Goal: Complete application form

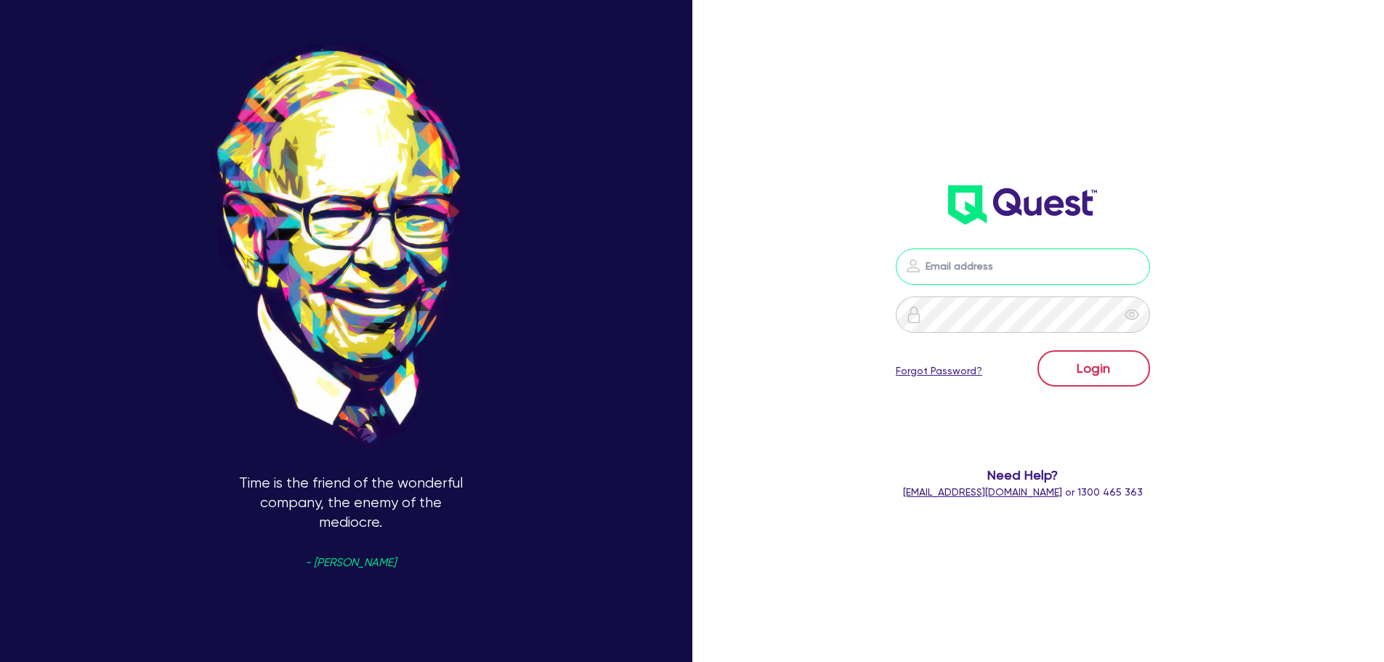
type input "nick.alembakis@quest.finance"
click at [1140, 377] on button "Login" at bounding box center [1093, 368] width 113 height 36
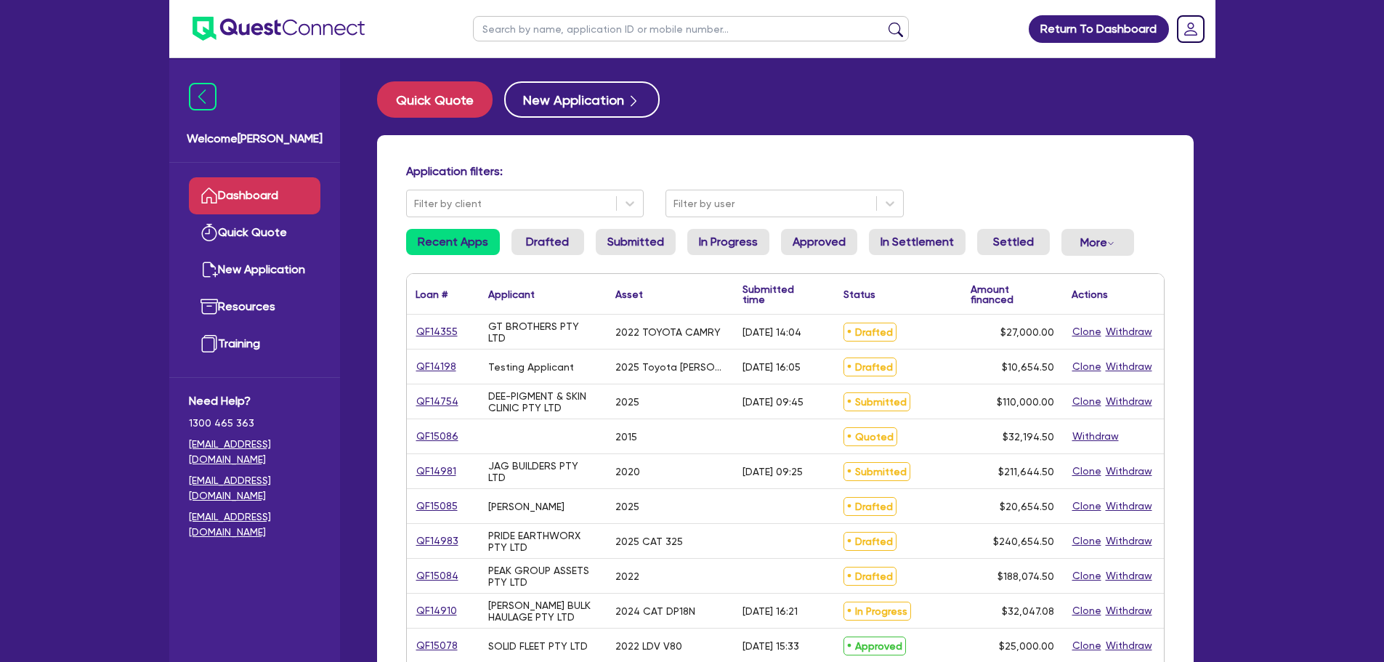
click at [712, 31] on input "text" at bounding box center [691, 28] width 436 height 25
click at [589, 25] on input "text" at bounding box center [691, 28] width 436 height 25
type input "nhi"
click at [884, 22] on button "submit" at bounding box center [895, 32] width 23 height 20
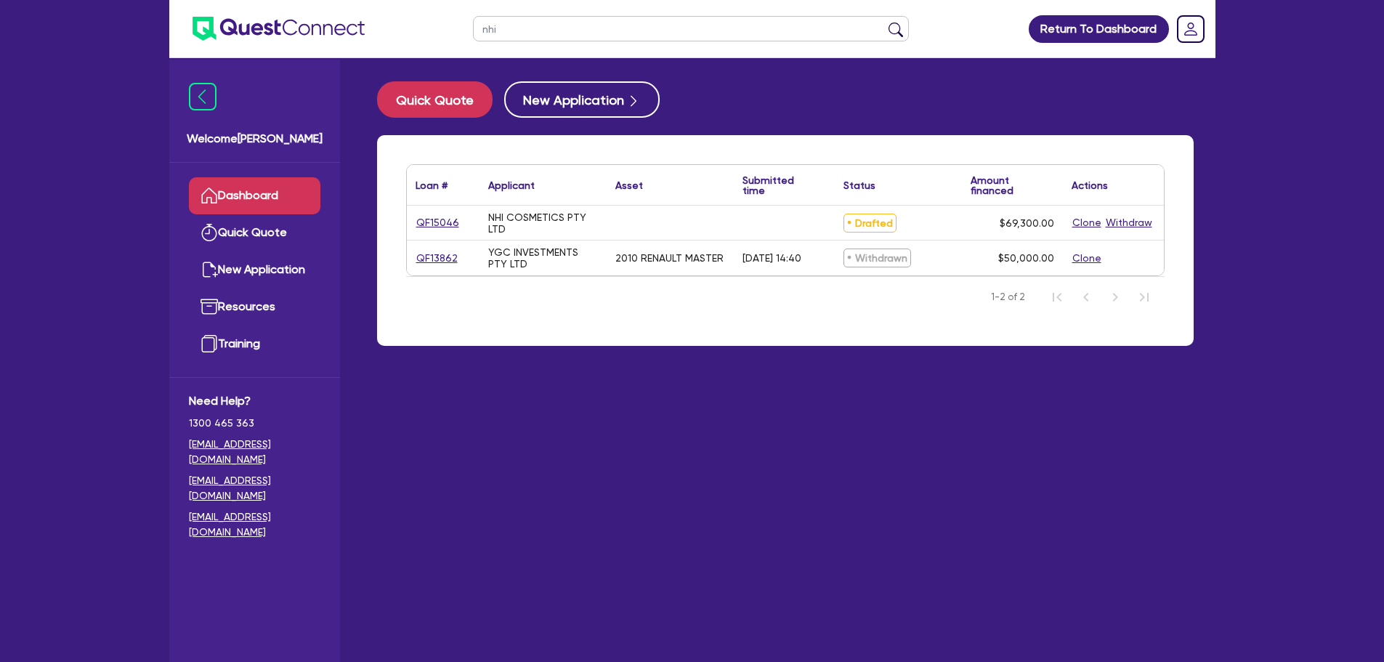
click at [450, 213] on div "QF15046" at bounding box center [443, 223] width 73 height 34
click at [444, 229] on link "QF15046" at bounding box center [438, 222] width 44 height 17
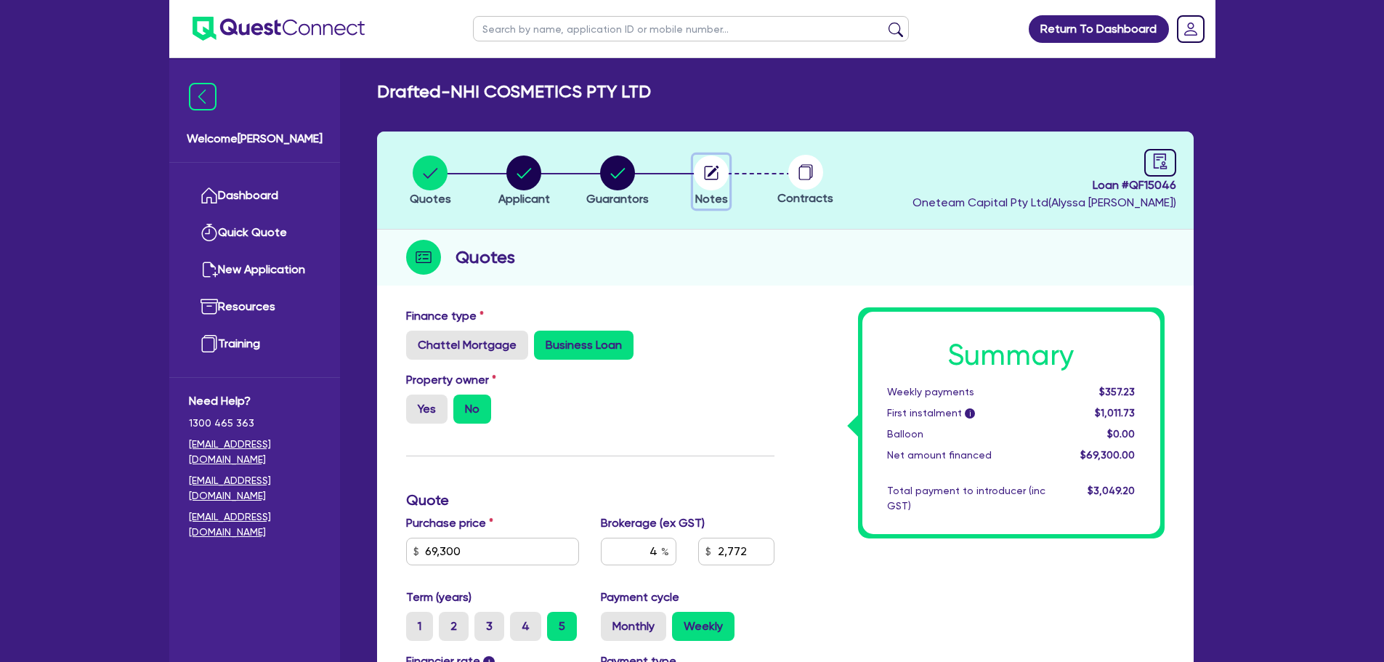
click at [721, 161] on circle "button" at bounding box center [711, 172] width 35 height 35
select select "Other"
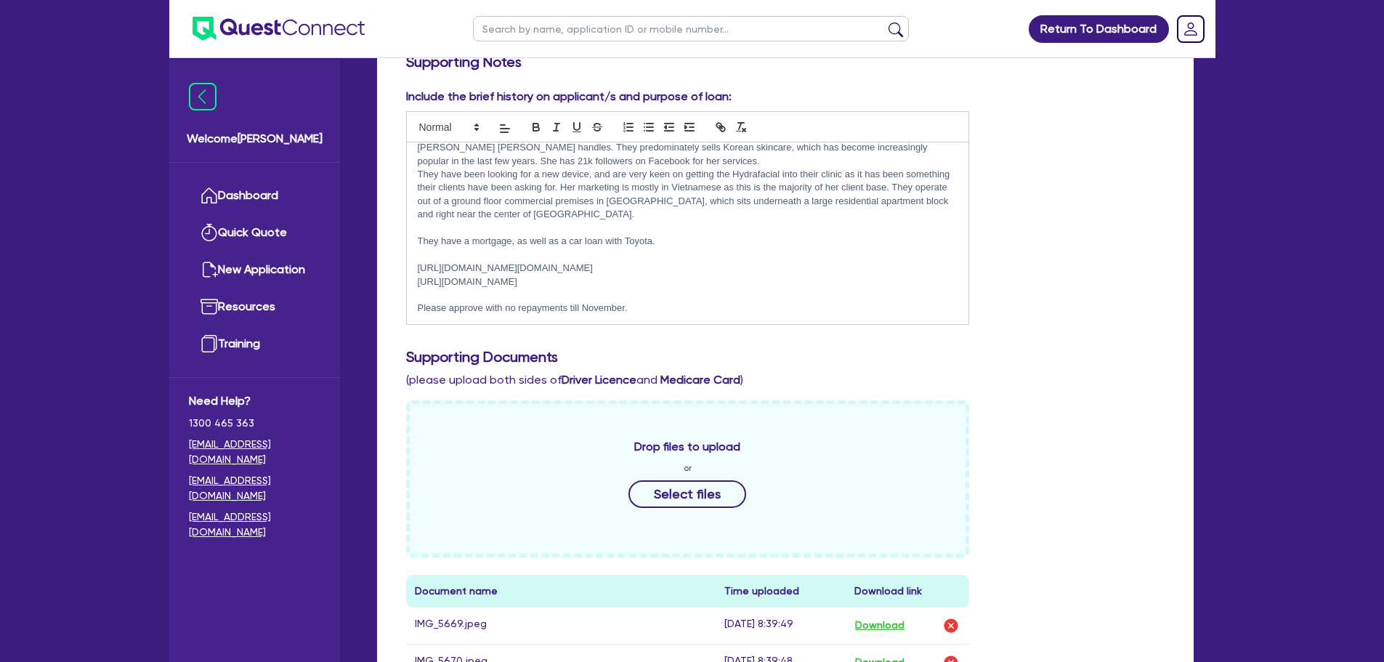
scroll to position [726, 0]
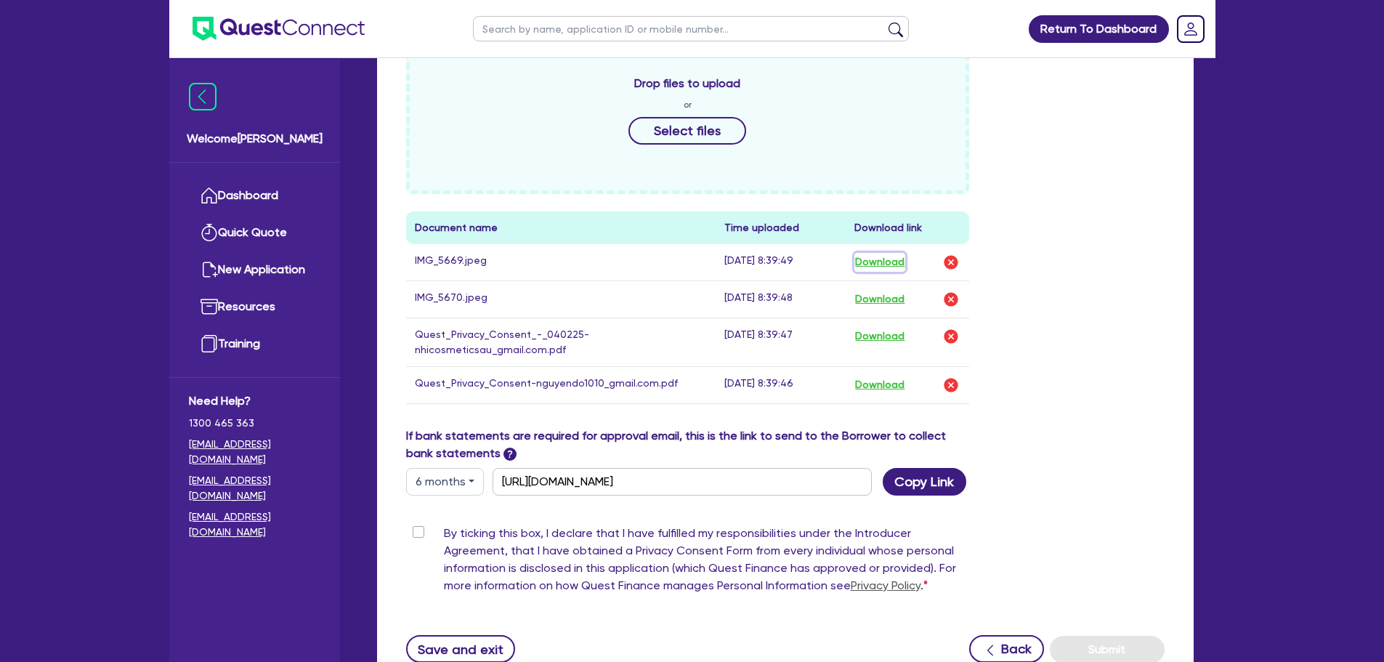
click at [870, 264] on button "Download" at bounding box center [879, 262] width 51 height 19
click at [874, 302] on button "Download" at bounding box center [879, 299] width 51 height 19
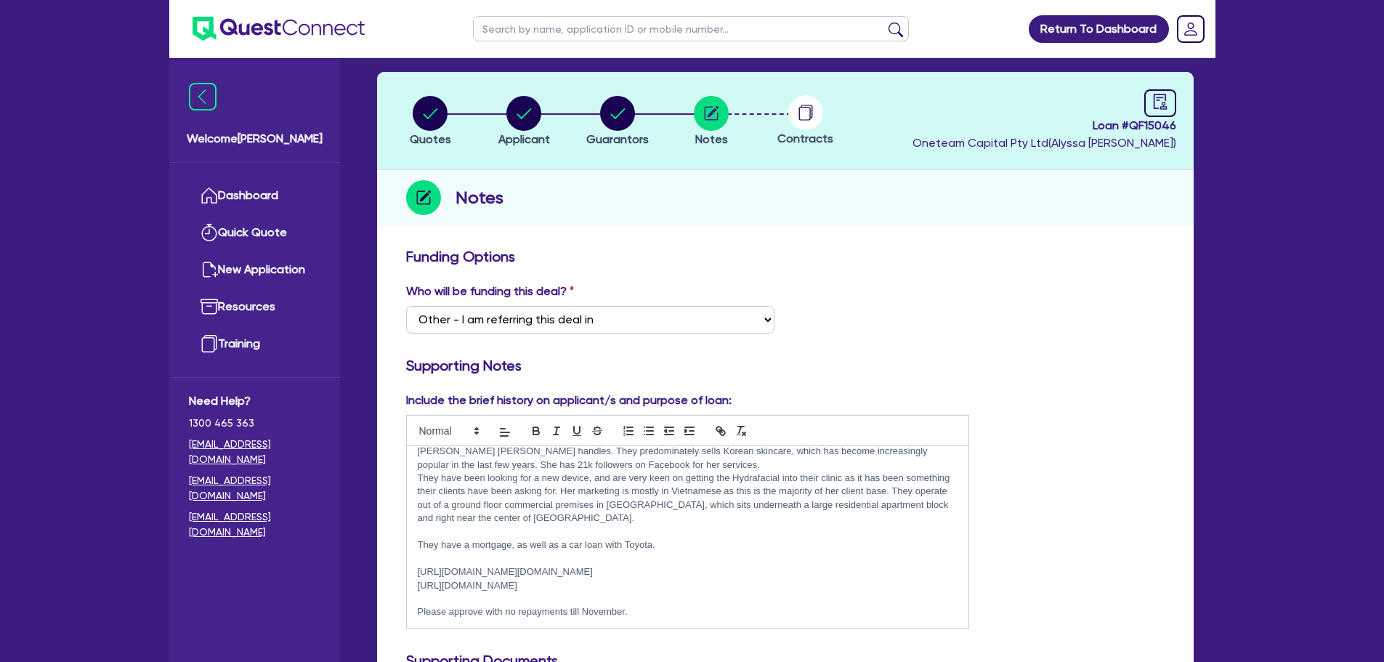
scroll to position [0, 0]
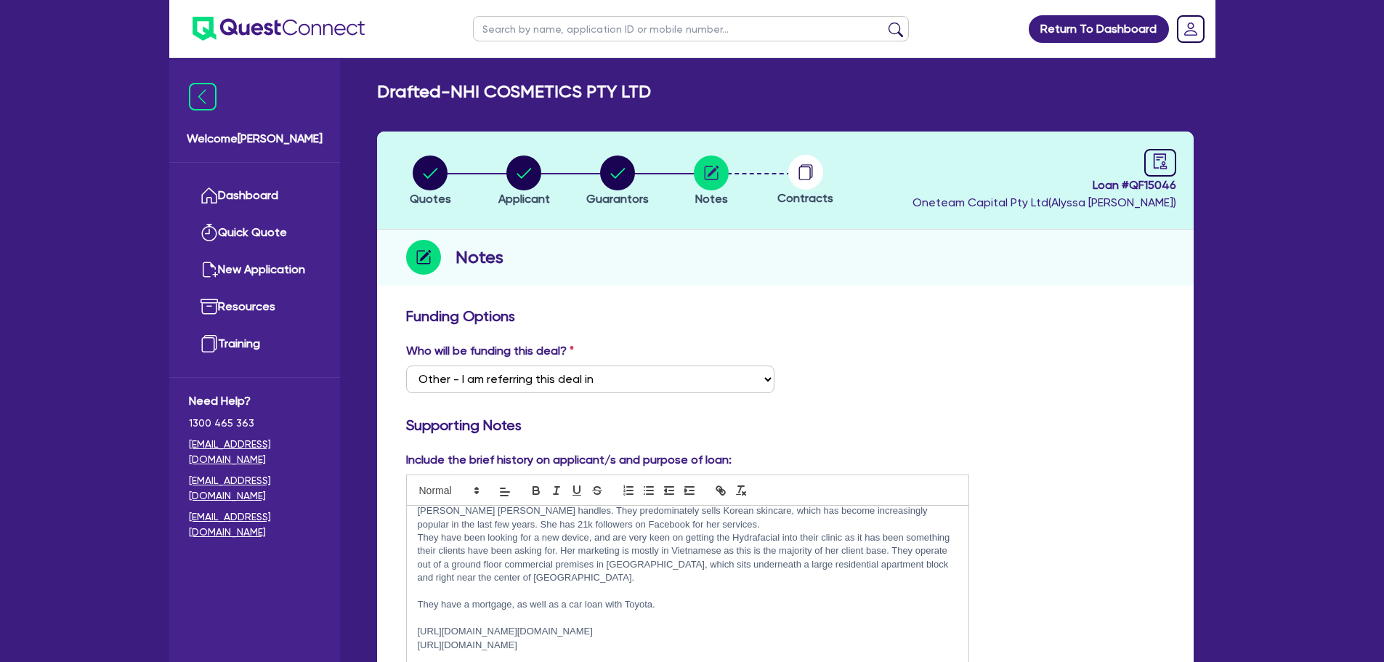
click at [828, 179] on div at bounding box center [805, 172] width 94 height 35
click at [825, 182] on div at bounding box center [805, 172] width 94 height 35
click at [815, 180] on circle at bounding box center [805, 172] width 35 height 35
click at [727, 176] on circle "button" at bounding box center [711, 172] width 35 height 35
drag, startPoint x: 1035, startPoint y: 307, endPoint x: 1042, endPoint y: 270, distance: 37.0
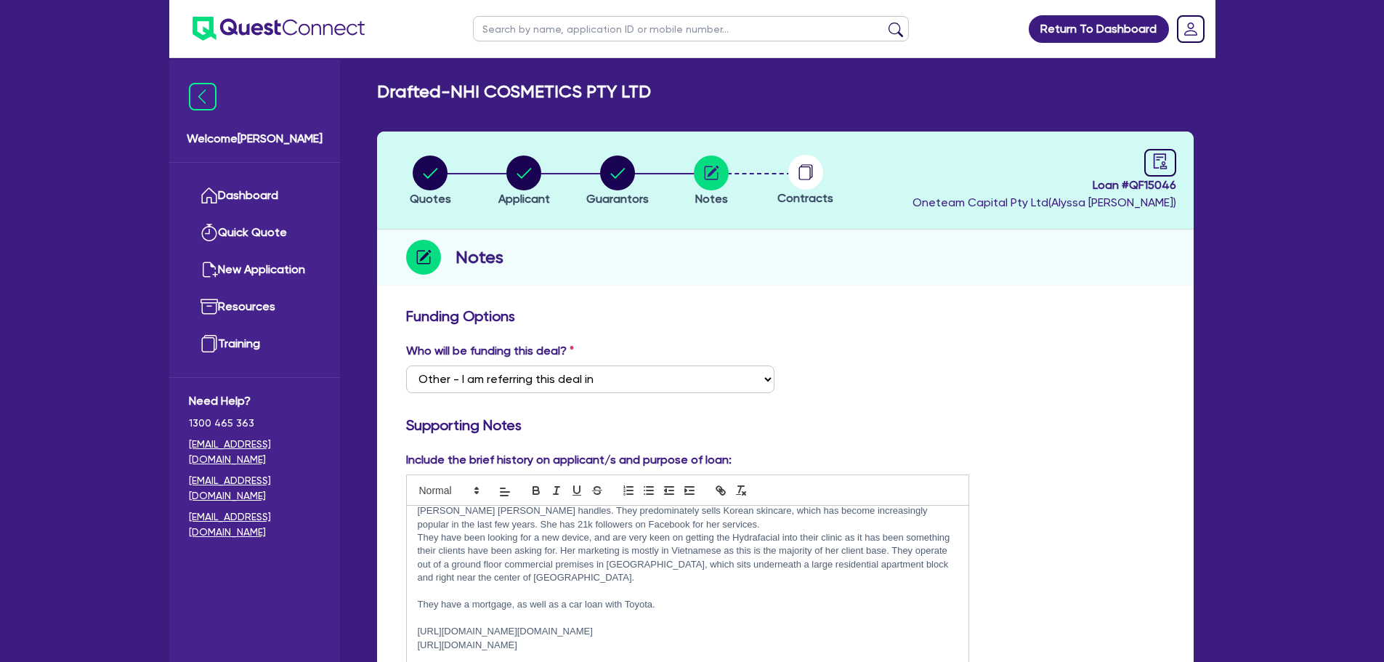
click at [1035, 307] on h3 "Funding Options" at bounding box center [785, 315] width 758 height 17
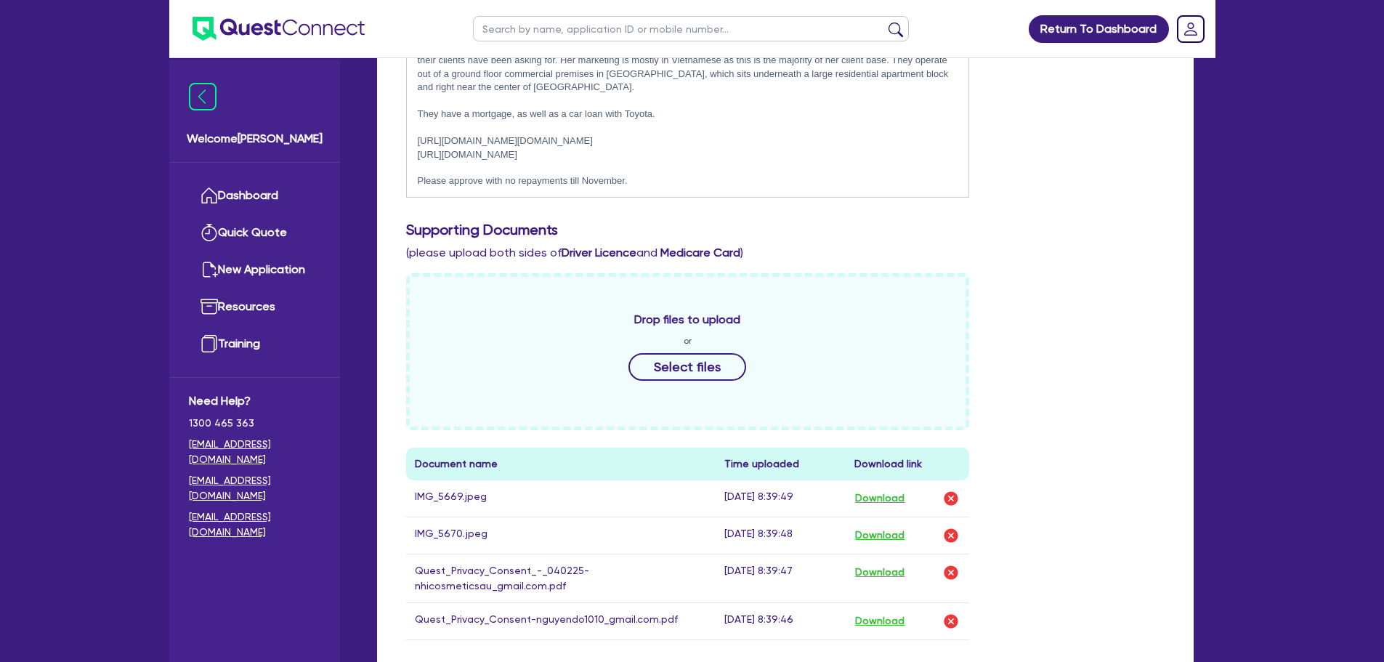
scroll to position [605, 0]
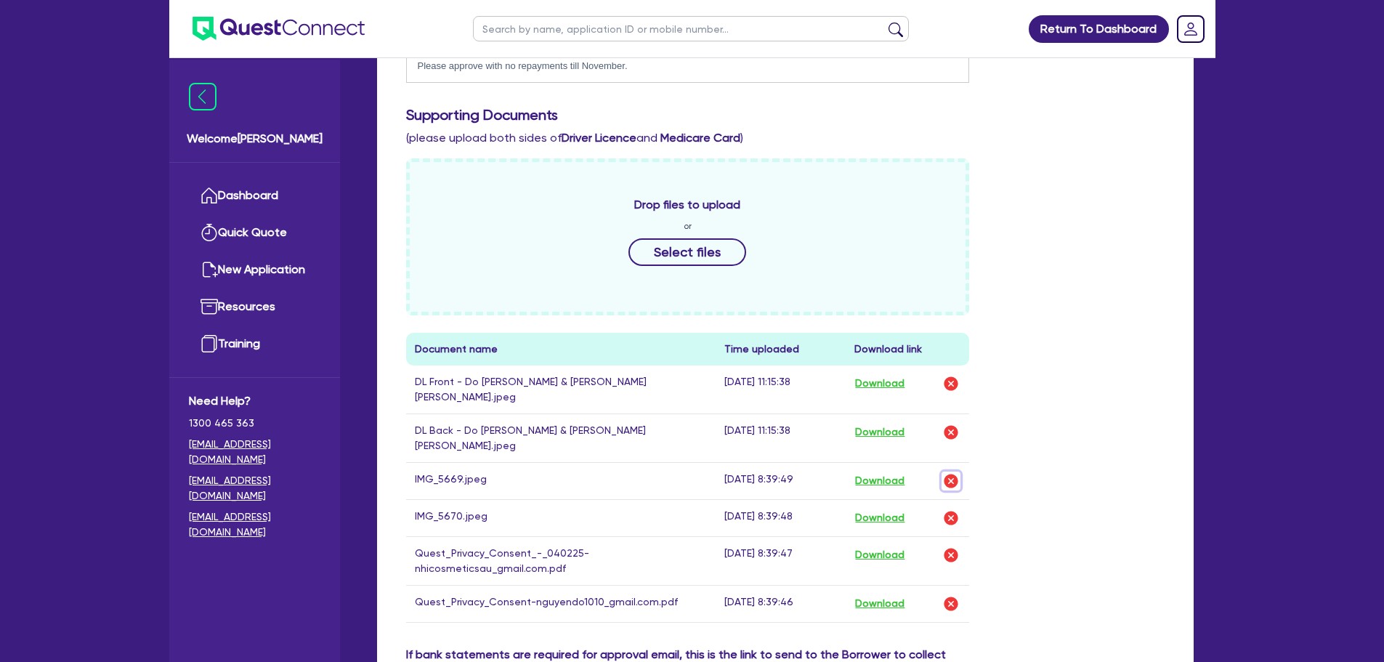
click at [949, 472] on img "button" at bounding box center [950, 480] width 17 height 17
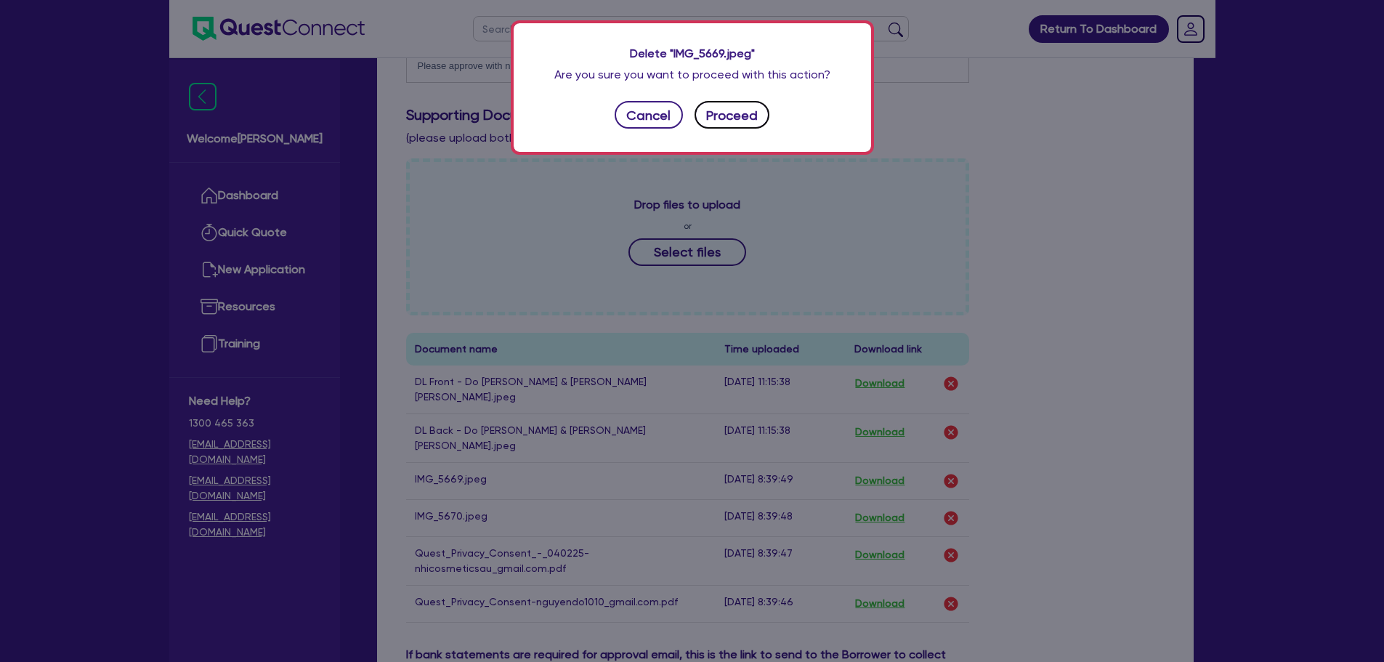
click at [710, 124] on button "Proceed" at bounding box center [733, 115] width 76 height 28
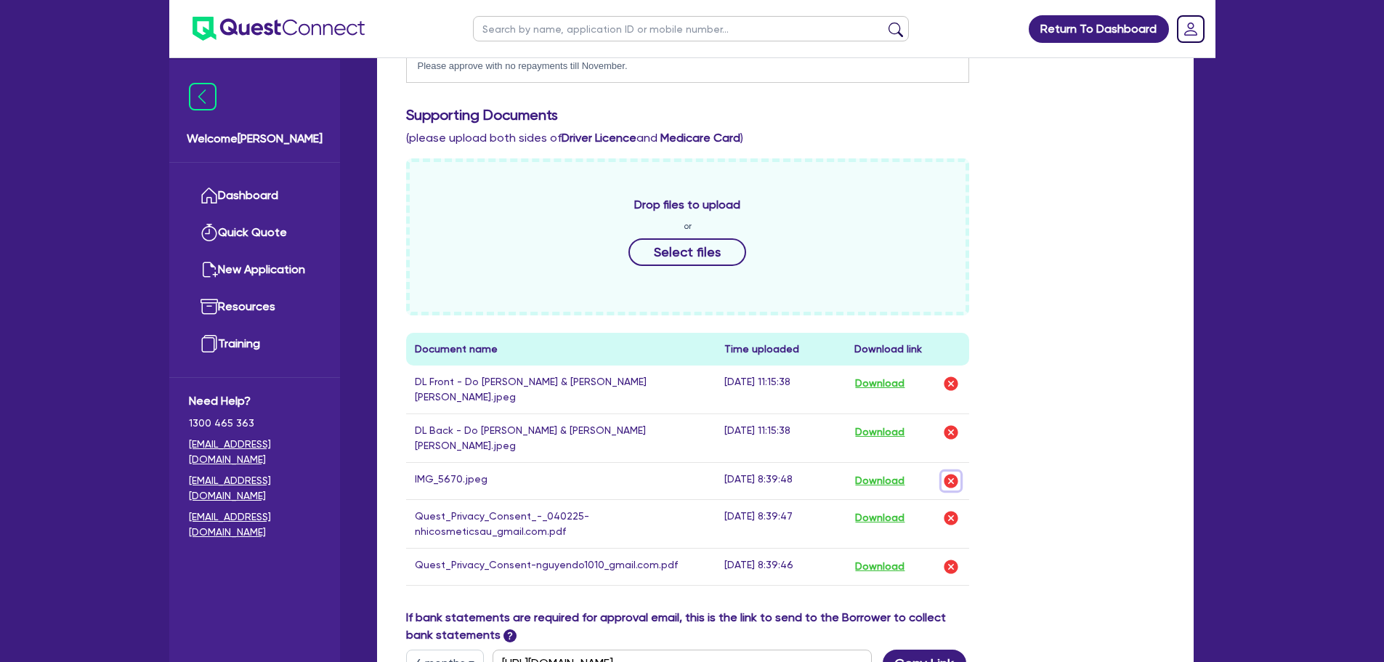
click at [949, 472] on img "button" at bounding box center [950, 480] width 17 height 17
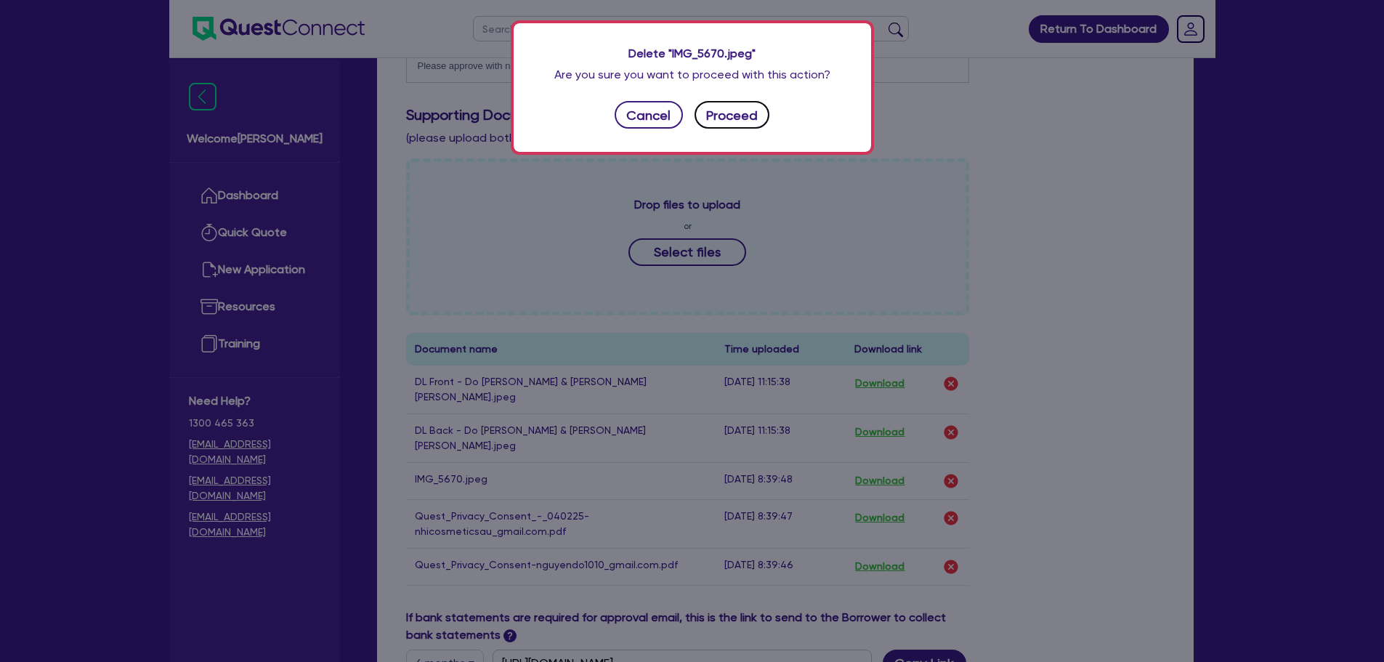
click at [706, 116] on button "Proceed" at bounding box center [733, 115] width 76 height 28
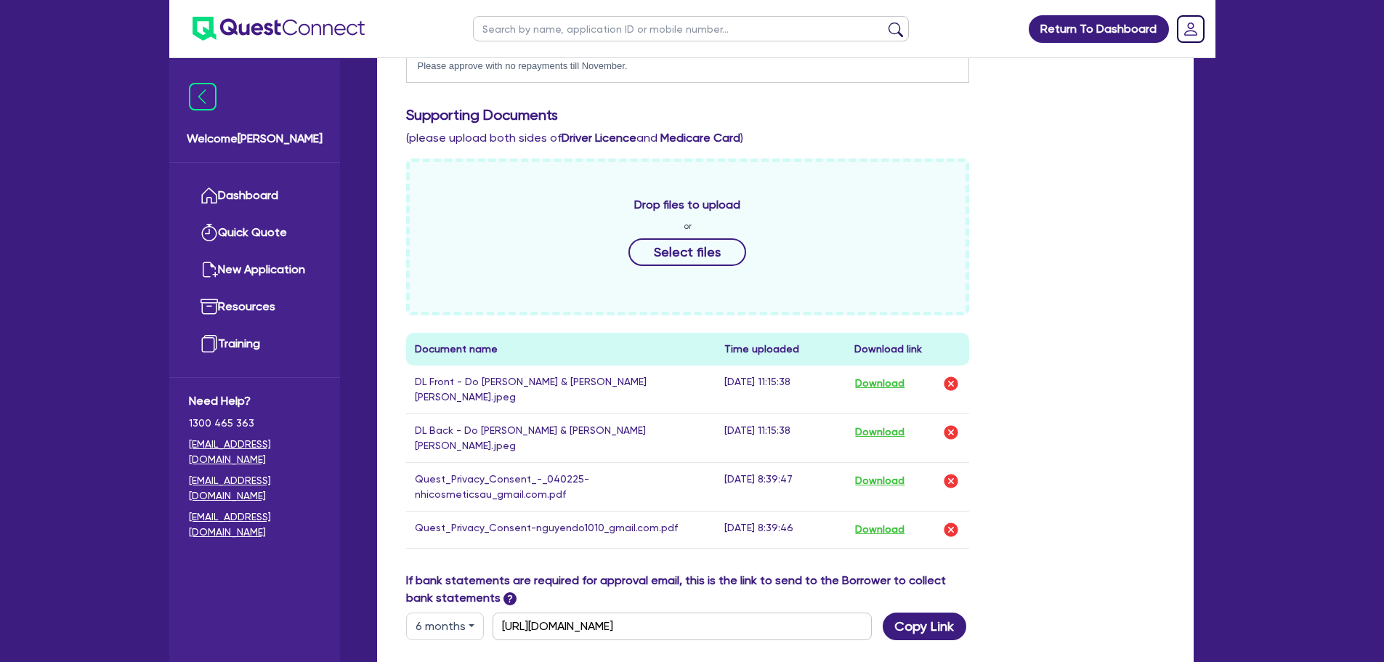
click at [1063, 291] on div "Drop files to upload or Select files Document name Time uploaded Download link …" at bounding box center [785, 364] width 780 height 413
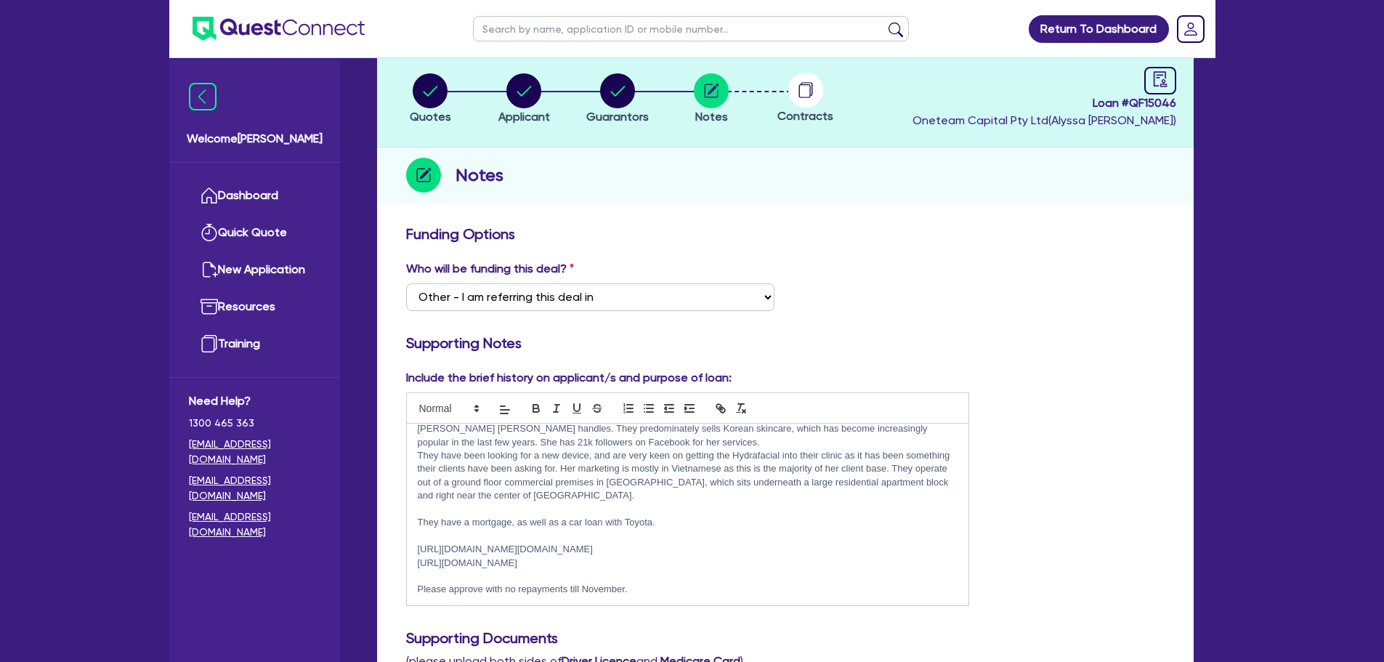
scroll to position [0, 0]
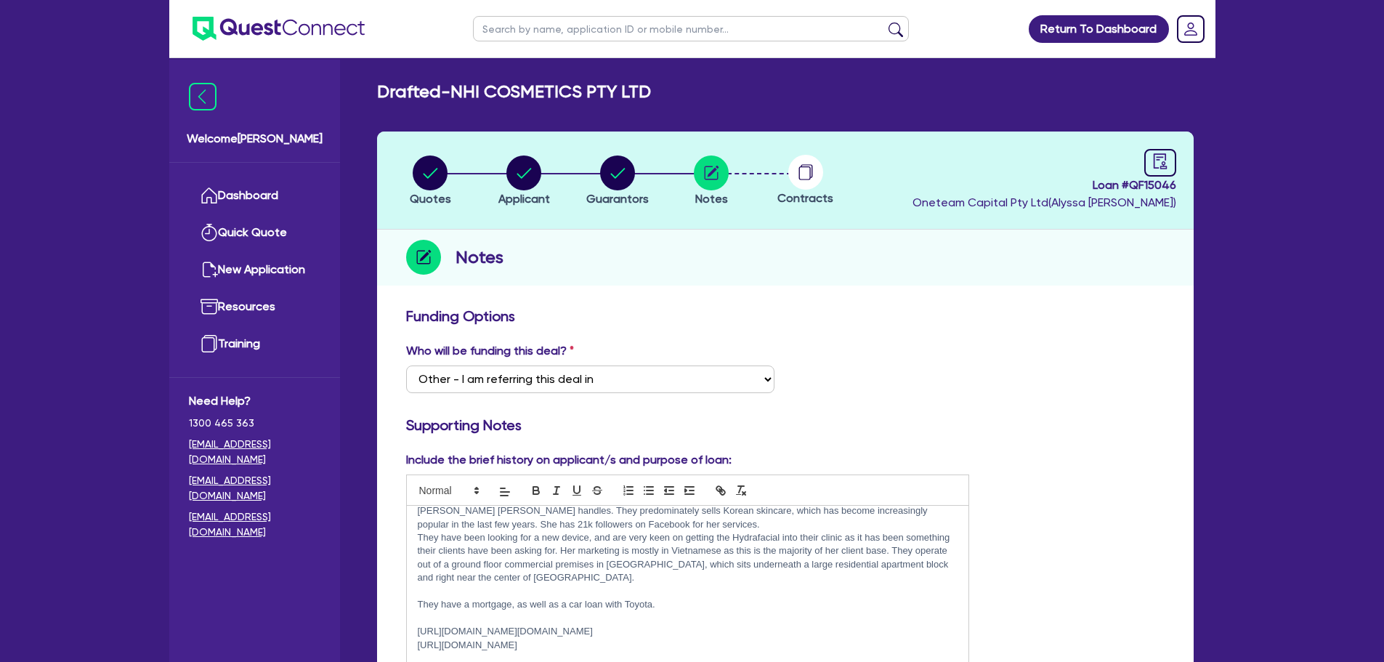
click at [811, 184] on circle at bounding box center [805, 172] width 35 height 35
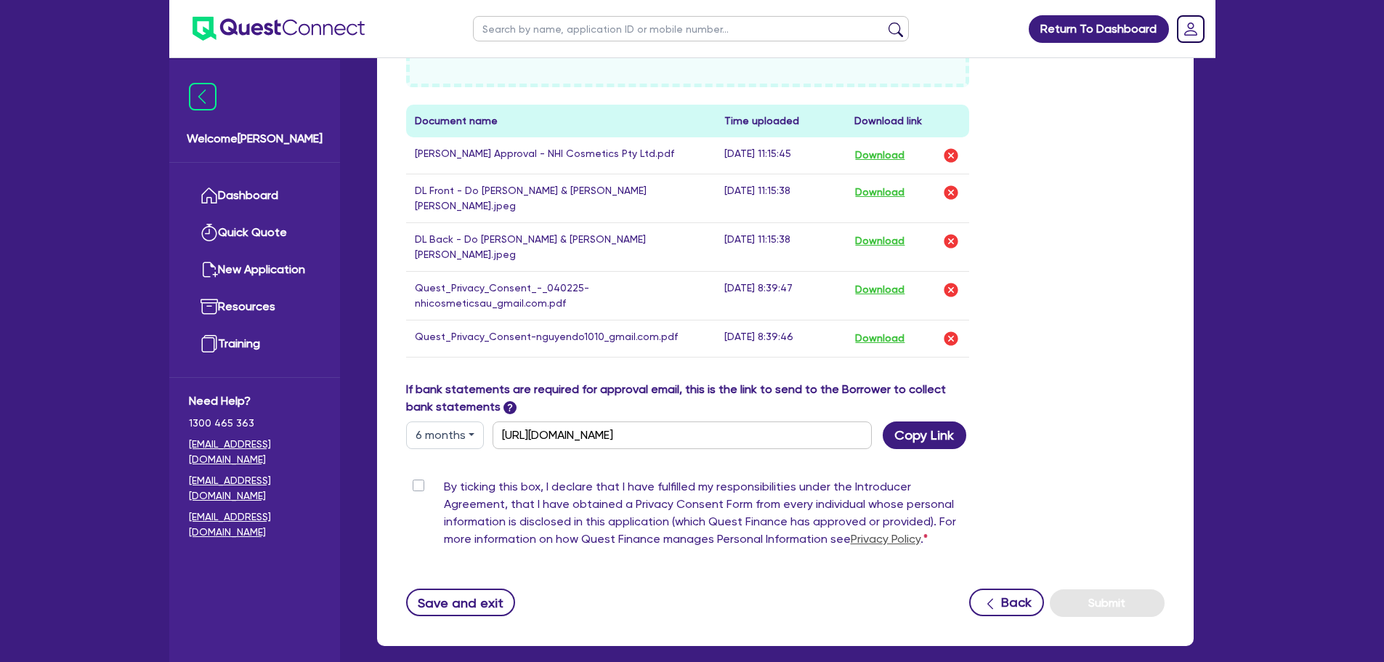
scroll to position [883, 0]
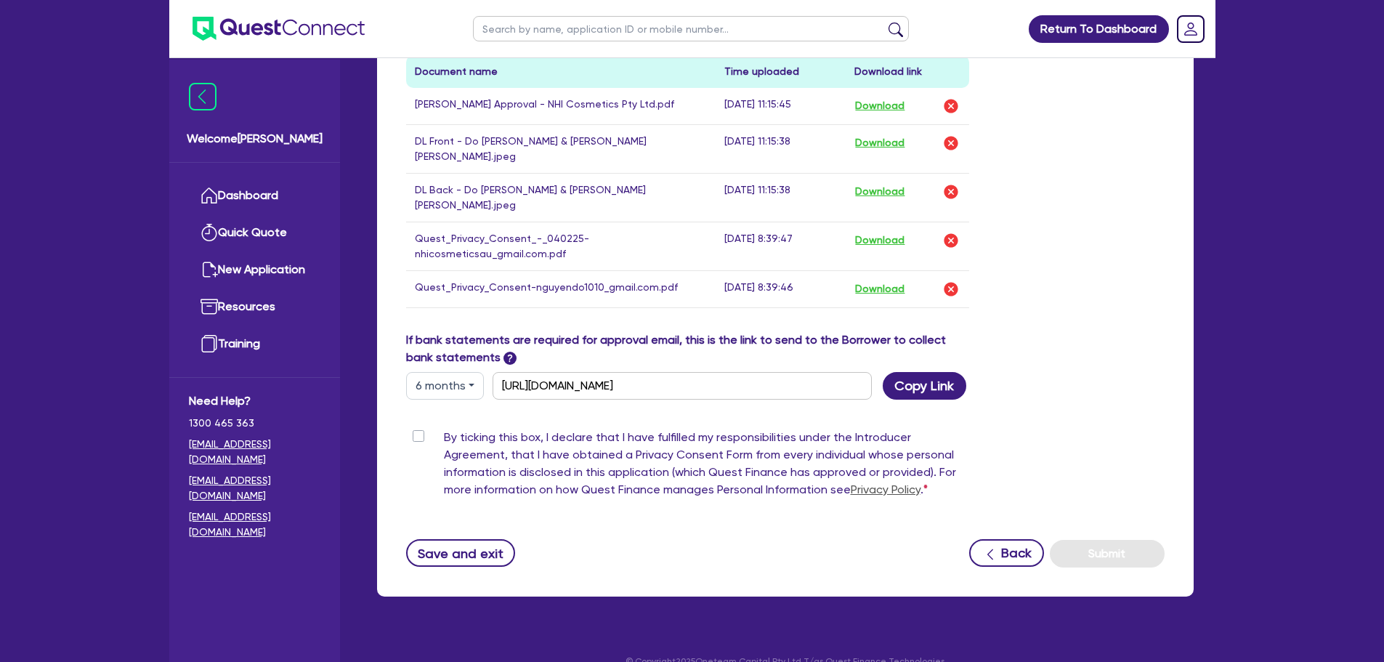
click at [444, 429] on label "By ticking this box, I declare that I have fulfilled my responsibilities under …" at bounding box center [707, 467] width 526 height 76
click at [413, 429] on input "By ticking this box, I declare that I have fulfilled my responsibilities under …" at bounding box center [412, 436] width 12 height 14
checkbox input "true"
click at [1130, 540] on button "Submit" at bounding box center [1107, 554] width 115 height 28
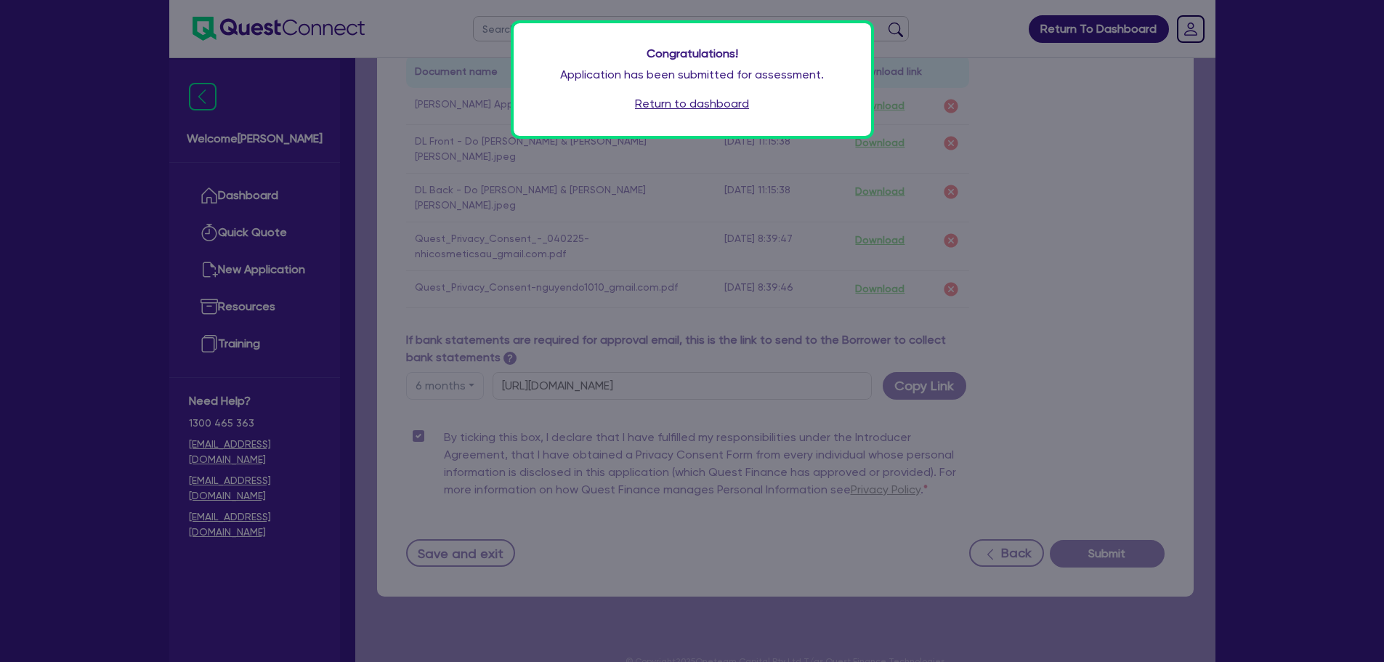
click at [740, 108] on link "Return to dashboard" at bounding box center [692, 103] width 114 height 17
